Goal: Browse casually: Explore the website without a specific task or goal

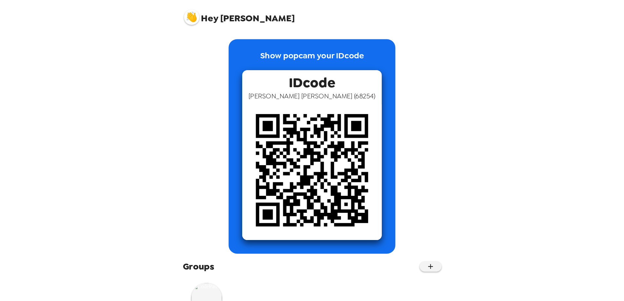
scroll to position [32, 0]
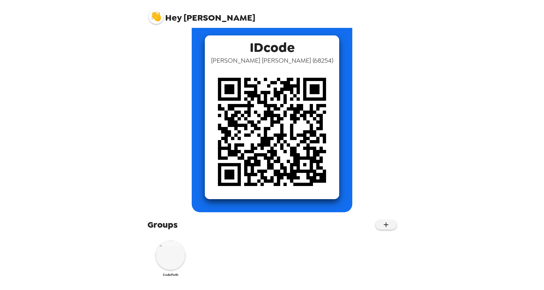
click at [167, 256] on img at bounding box center [170, 254] width 29 height 29
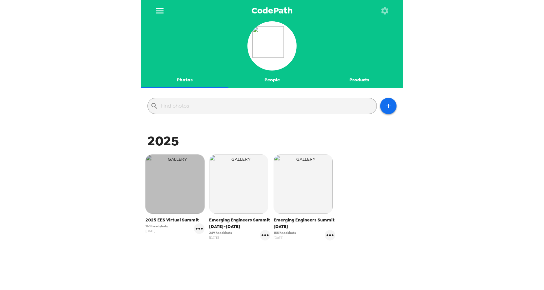
click at [164, 193] on img "button" at bounding box center [175, 183] width 59 height 59
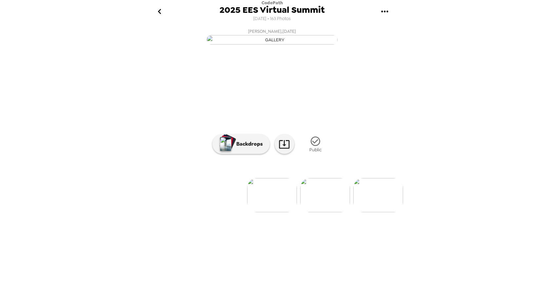
click at [158, 10] on icon "go back" at bounding box center [159, 11] width 10 height 10
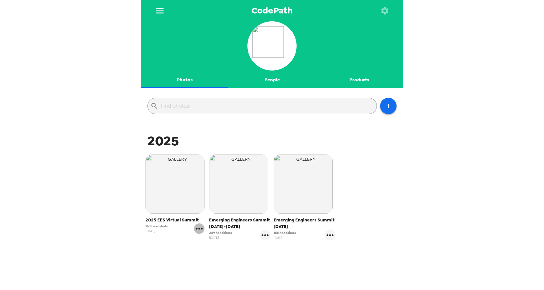
click at [200, 230] on icon "gallery menu" at bounding box center [199, 228] width 10 height 10
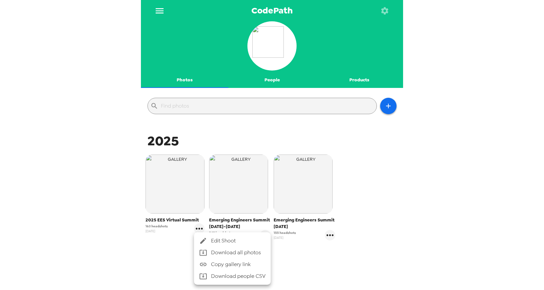
click at [164, 220] on div at bounding box center [272, 145] width 544 height 290
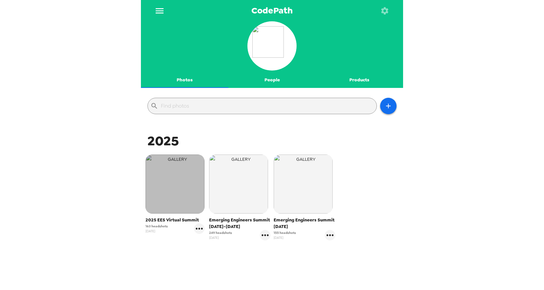
click at [165, 196] on img "button" at bounding box center [175, 183] width 59 height 59
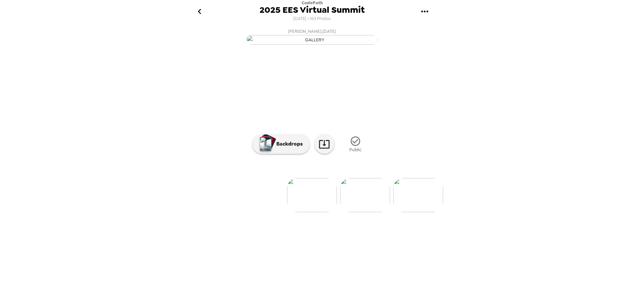
click at [308, 212] on img at bounding box center [312, 195] width 50 height 34
click at [326, 45] on img "button" at bounding box center [311, 40] width 131 height 10
click at [408, 47] on button "[PERSON_NAME] , [DATE]" at bounding box center [312, 36] width 262 height 21
click at [422, 212] on img at bounding box center [418, 195] width 50 height 34
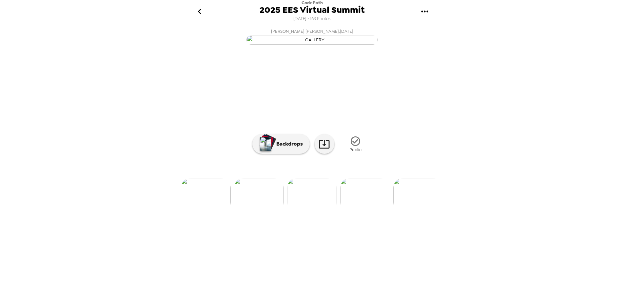
click at [422, 212] on img at bounding box center [418, 195] width 50 height 34
click at [428, 212] on img at bounding box center [418, 195] width 50 height 34
click at [423, 212] on img at bounding box center [418, 195] width 50 height 34
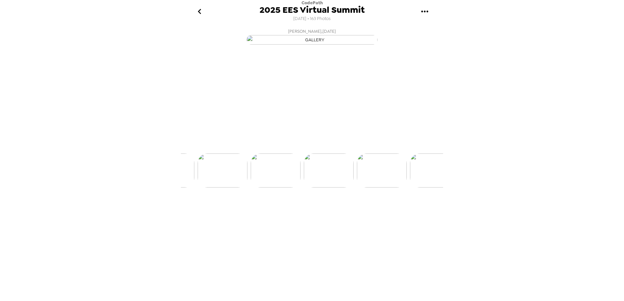
scroll to position [0, 425]
click at [422, 212] on img at bounding box center [418, 195] width 50 height 34
click at [424, 212] on img at bounding box center [419, 195] width 50 height 34
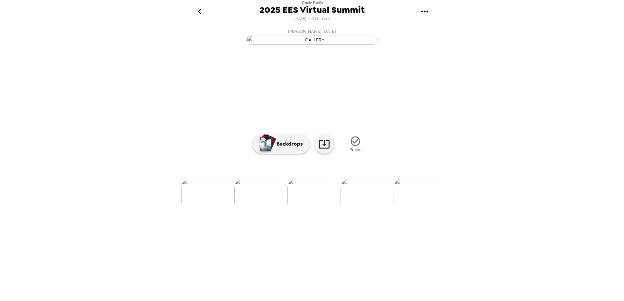
click at [424, 212] on img at bounding box center [419, 195] width 50 height 34
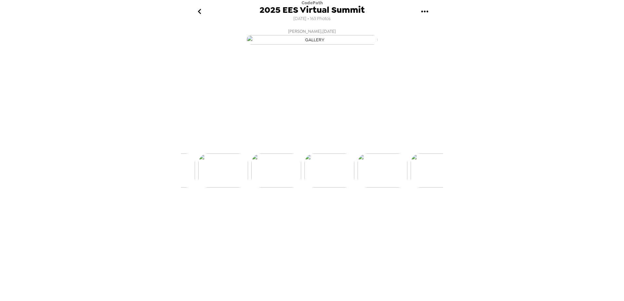
scroll to position [0, 955]
click at [423, 212] on img at bounding box center [419, 195] width 50 height 34
click at [422, 212] on img at bounding box center [419, 195] width 50 height 34
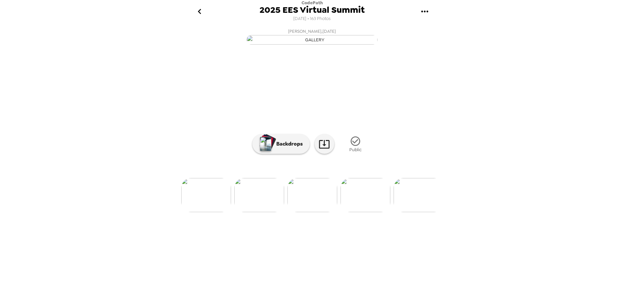
click at [422, 212] on img at bounding box center [419, 195] width 50 height 34
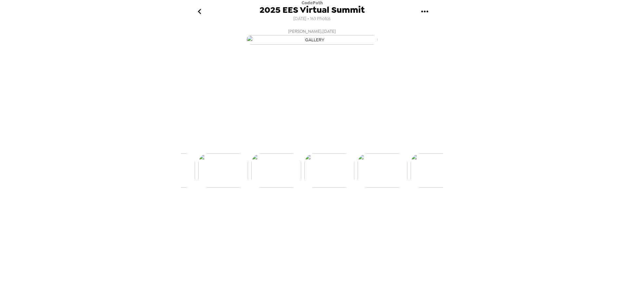
scroll to position [0, 1486]
click at [422, 212] on img at bounding box center [419, 195] width 50 height 34
click at [421, 212] on img at bounding box center [419, 195] width 50 height 34
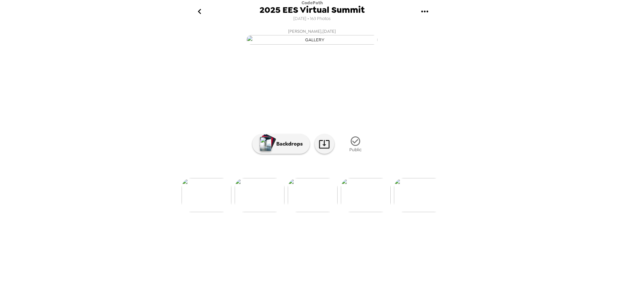
click at [419, 212] on img at bounding box center [419, 195] width 50 height 34
click at [418, 212] on img at bounding box center [419, 195] width 50 height 34
click at [426, 212] on img at bounding box center [419, 195] width 50 height 34
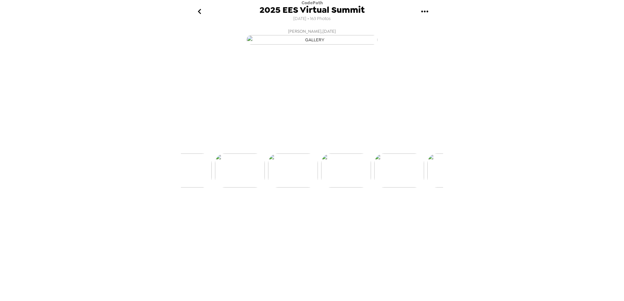
scroll to position [0, 2017]
click at [427, 212] on img at bounding box center [419, 195] width 50 height 34
click at [425, 212] on img at bounding box center [419, 195] width 50 height 34
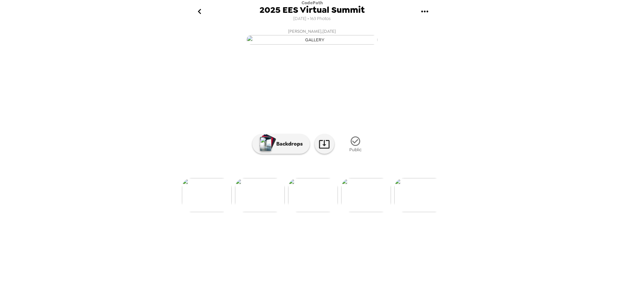
click at [423, 212] on img at bounding box center [419, 195] width 50 height 34
click at [424, 212] on img at bounding box center [419, 195] width 50 height 34
click at [427, 212] on img at bounding box center [419, 195] width 50 height 34
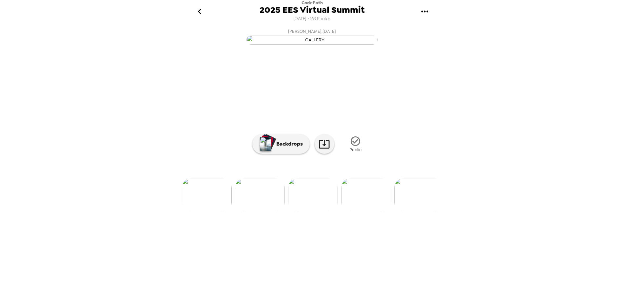
click at [427, 212] on img at bounding box center [419, 195] width 50 height 34
click at [423, 212] on img at bounding box center [419, 195] width 50 height 34
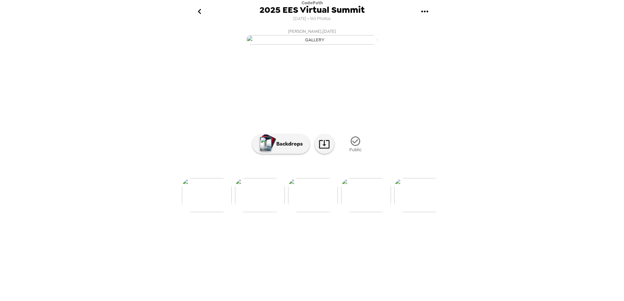
click at [423, 212] on img at bounding box center [419, 195] width 50 height 34
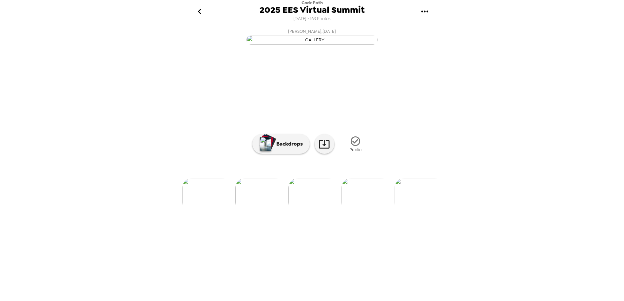
click at [423, 212] on img at bounding box center [420, 195] width 50 height 34
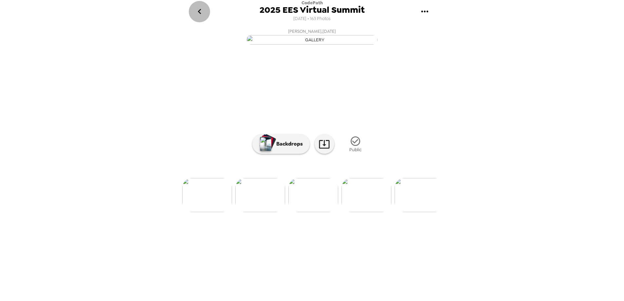
click at [198, 13] on icon "go back" at bounding box center [199, 11] width 10 height 10
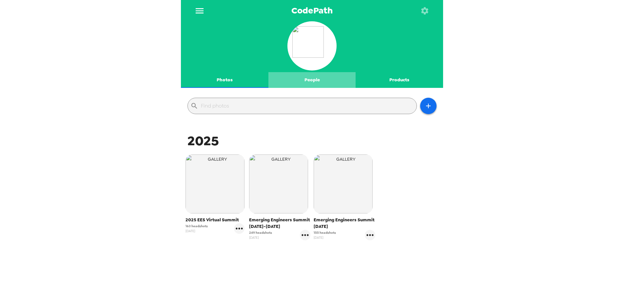
click at [309, 79] on button "People" at bounding box center [312, 80] width 88 height 16
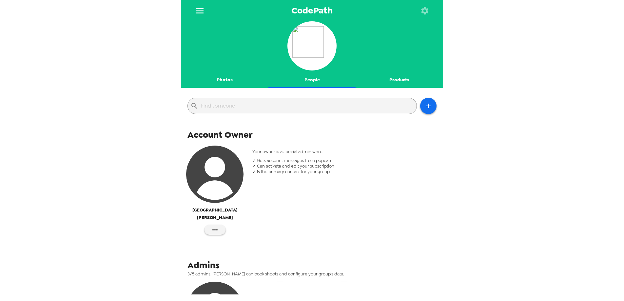
click at [406, 78] on button "Products" at bounding box center [400, 80] width 88 height 16
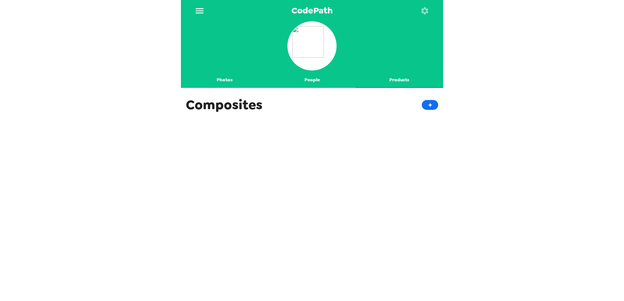
click at [221, 79] on button "Photos" at bounding box center [225, 80] width 88 height 16
